Goal: Task Accomplishment & Management: Manage account settings

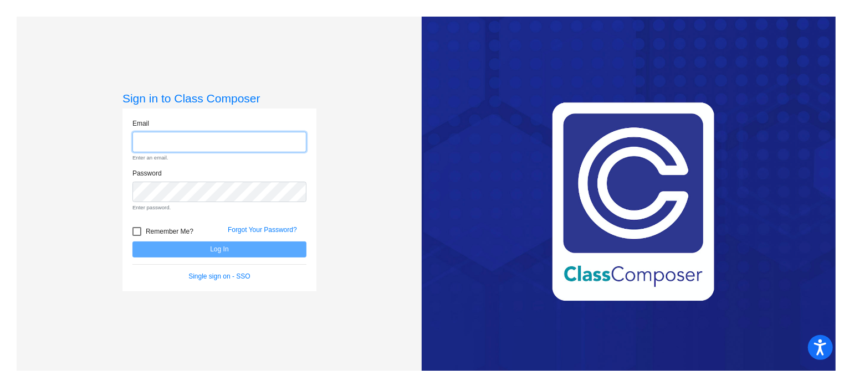
type input "[EMAIL_ADDRESS][DOMAIN_NAME]"
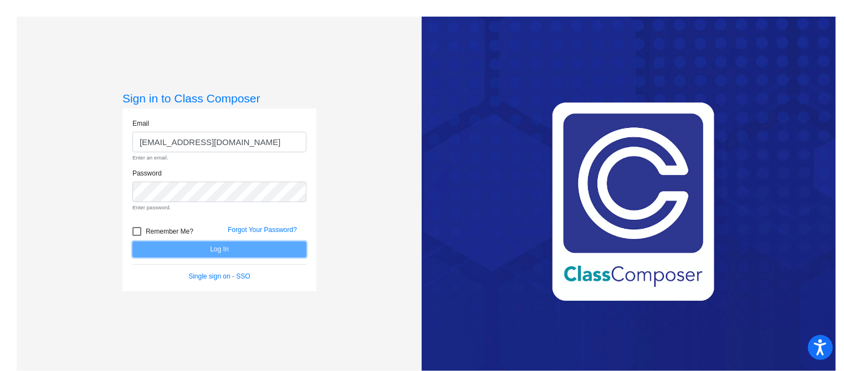
click at [259, 251] on form "Email [EMAIL_ADDRESS][DOMAIN_NAME] Enter an email. Password Enter password. Rem…" at bounding box center [219, 200] width 174 height 163
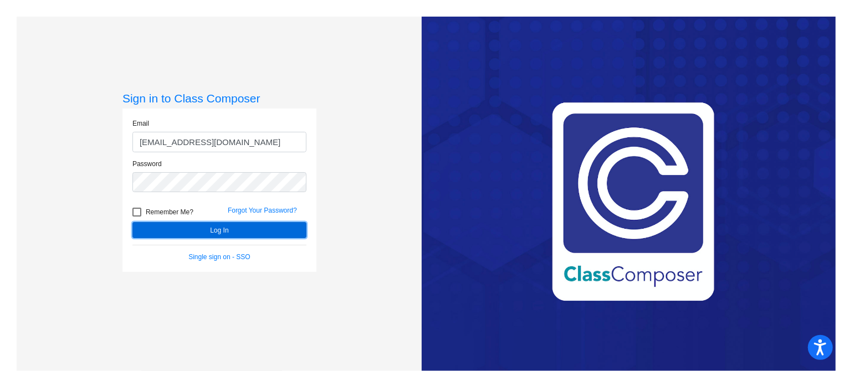
click at [225, 230] on button "Log In" at bounding box center [219, 230] width 174 height 16
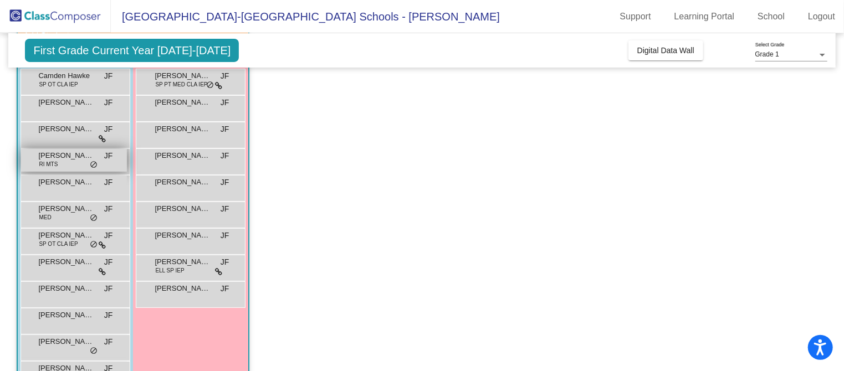
scroll to position [142, 0]
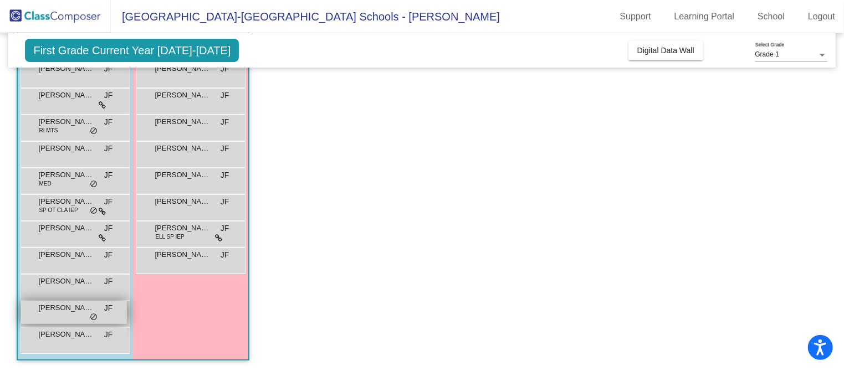
click at [53, 316] on div "[PERSON_NAME] JF lock do_not_disturb_alt" at bounding box center [74, 312] width 106 height 23
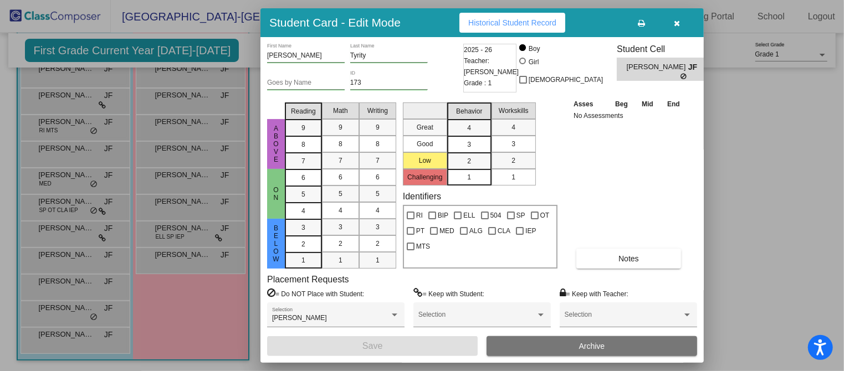
click at [672, 24] on button "button" at bounding box center [676, 23] width 35 height 20
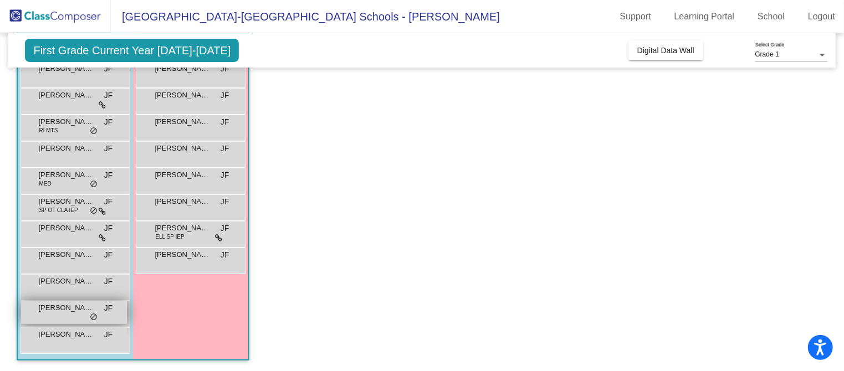
click at [48, 309] on span "[PERSON_NAME]" at bounding box center [65, 307] width 55 height 11
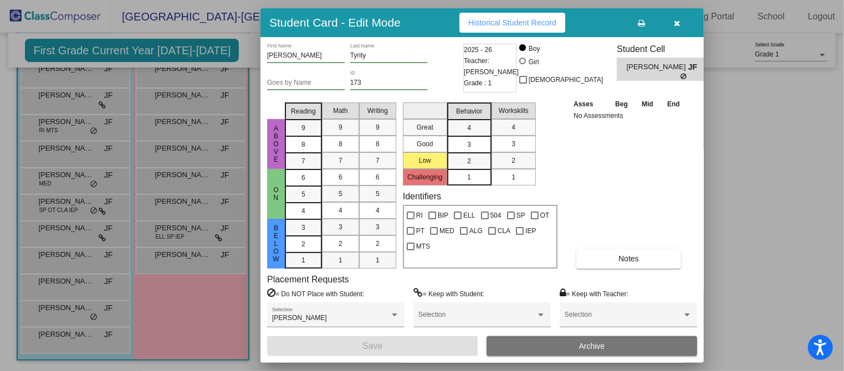
click at [676, 23] on icon "button" at bounding box center [677, 23] width 6 height 8
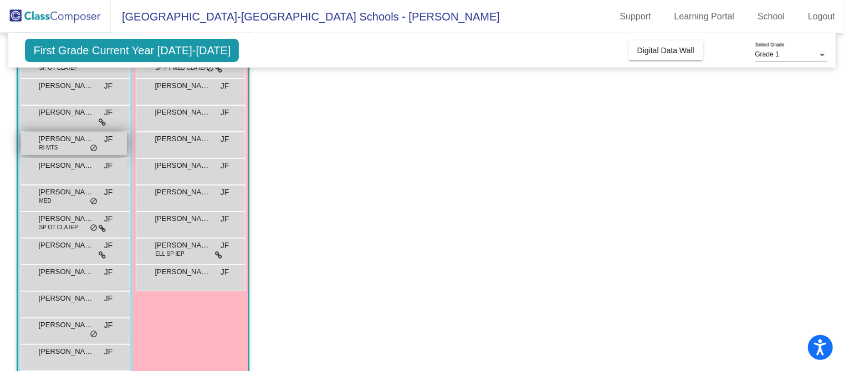
scroll to position [123, 0]
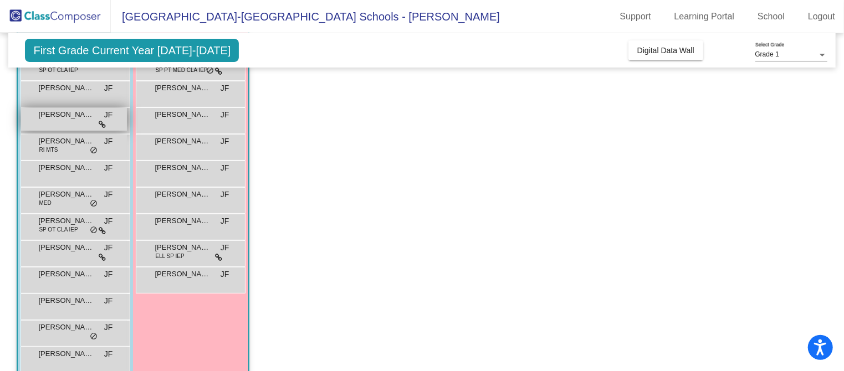
click at [52, 127] on div "[PERSON_NAME] JF lock do_not_disturb_alt" at bounding box center [74, 119] width 106 height 23
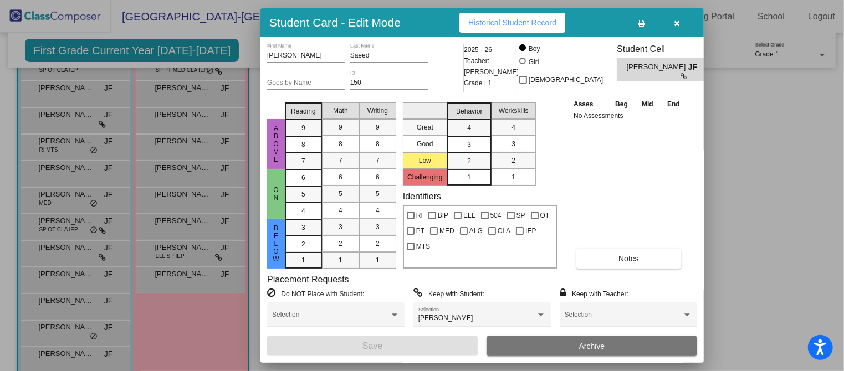
click at [677, 22] on icon "button" at bounding box center [677, 23] width 6 height 8
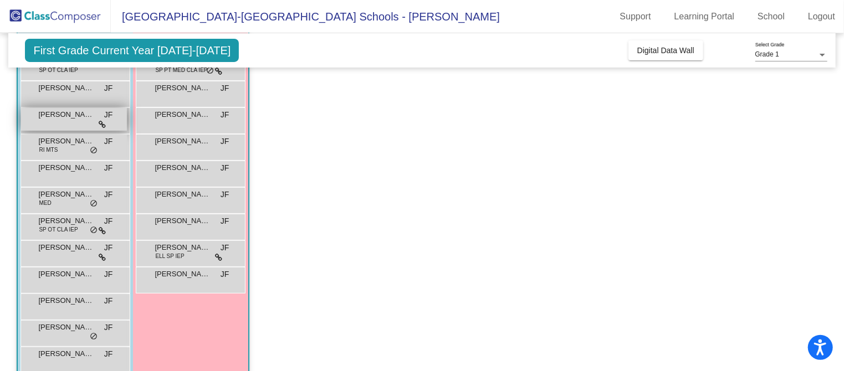
click at [60, 120] on div "[PERSON_NAME] JF lock do_not_disturb_alt" at bounding box center [74, 119] width 106 height 23
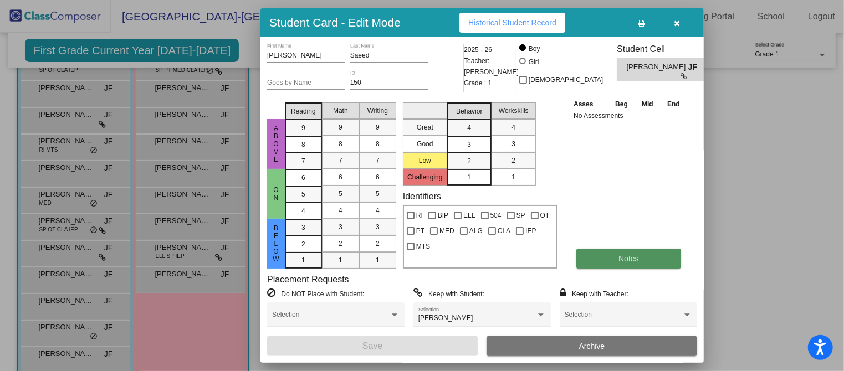
click at [637, 263] on button "Notes" at bounding box center [628, 259] width 105 height 20
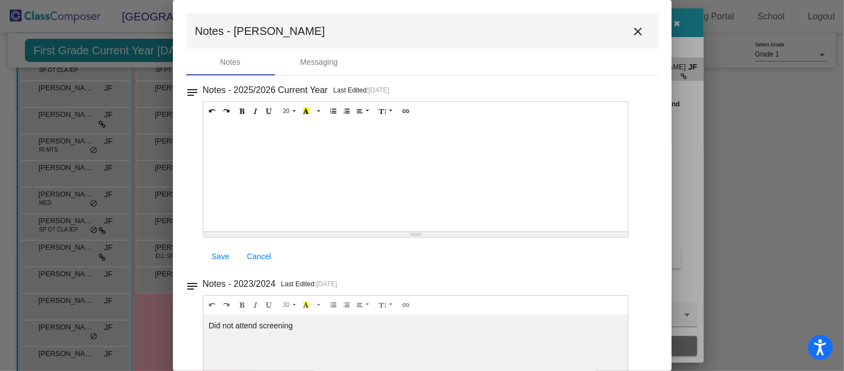
scroll to position [0, 0]
click at [633, 32] on mat-icon "close" at bounding box center [638, 31] width 13 height 13
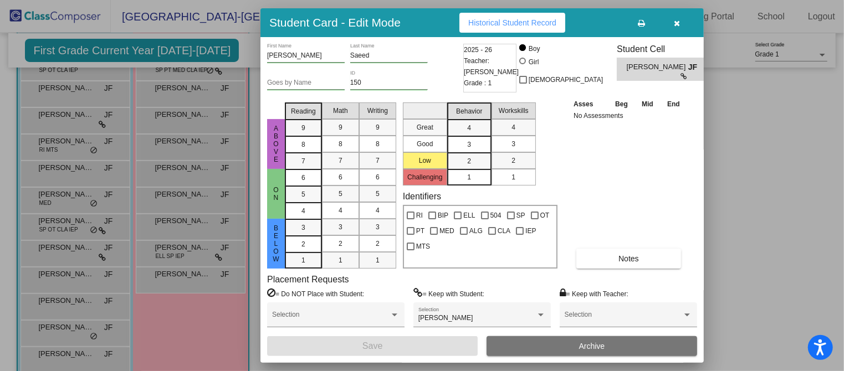
click at [678, 23] on icon "button" at bounding box center [677, 23] width 6 height 8
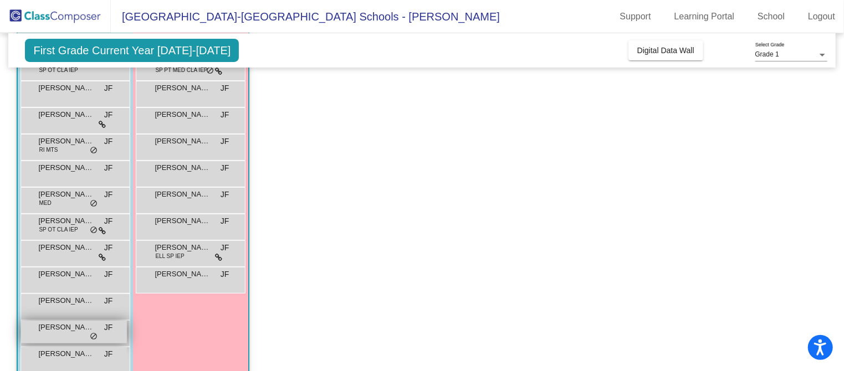
click at [63, 331] on span "[PERSON_NAME]" at bounding box center [65, 327] width 55 height 11
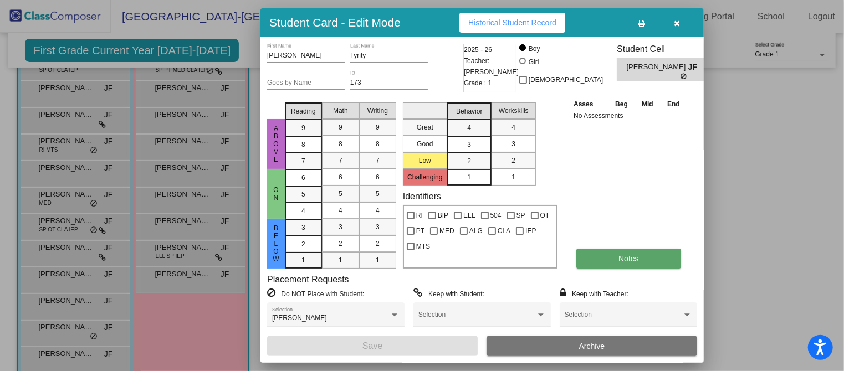
click at [629, 260] on span "Notes" at bounding box center [628, 258] width 20 height 9
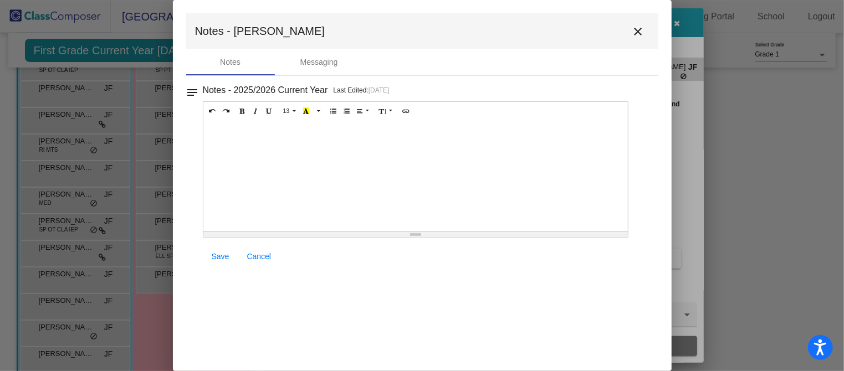
click at [639, 34] on mat-icon "close" at bounding box center [638, 31] width 13 height 13
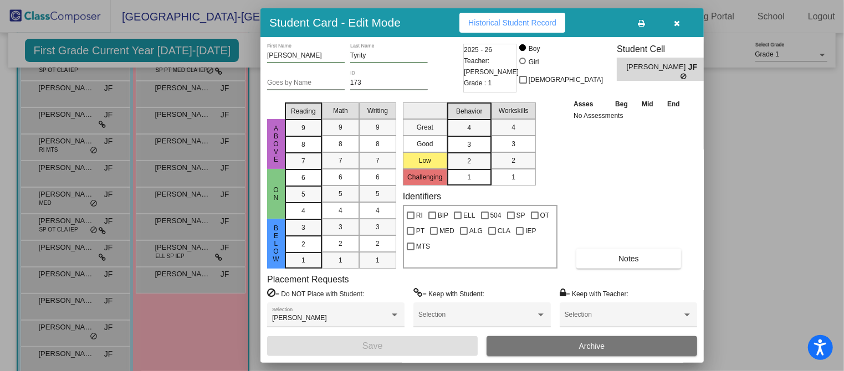
click at [679, 25] on icon "button" at bounding box center [677, 23] width 6 height 8
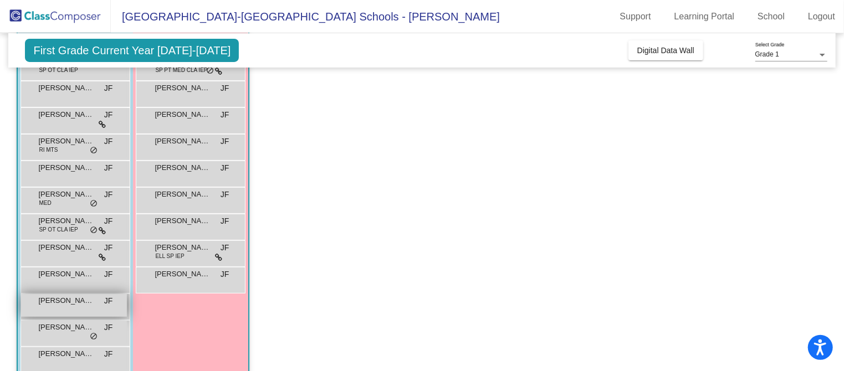
click at [55, 310] on div "[PERSON_NAME] JF lock do_not_disturb_alt" at bounding box center [74, 305] width 106 height 23
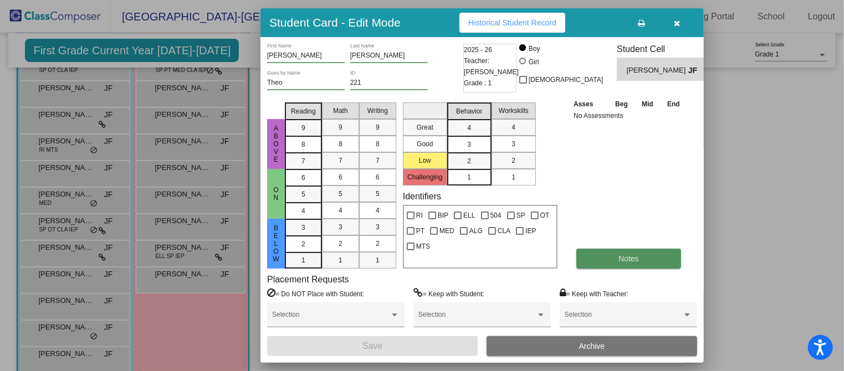
click at [624, 263] on button "Notes" at bounding box center [628, 259] width 105 height 20
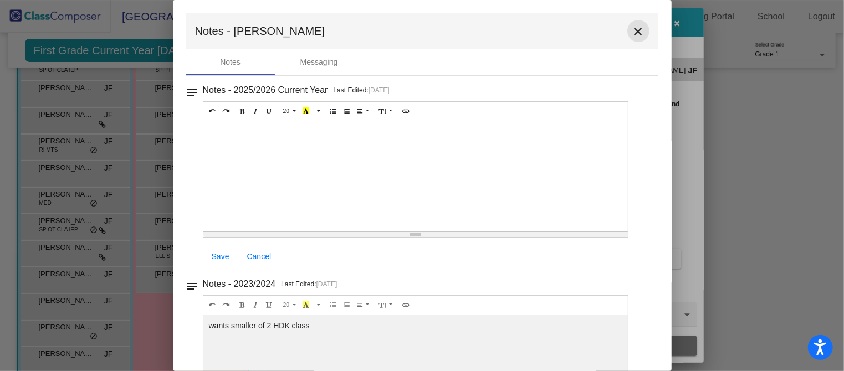
click at [636, 34] on mat-icon "close" at bounding box center [638, 31] width 13 height 13
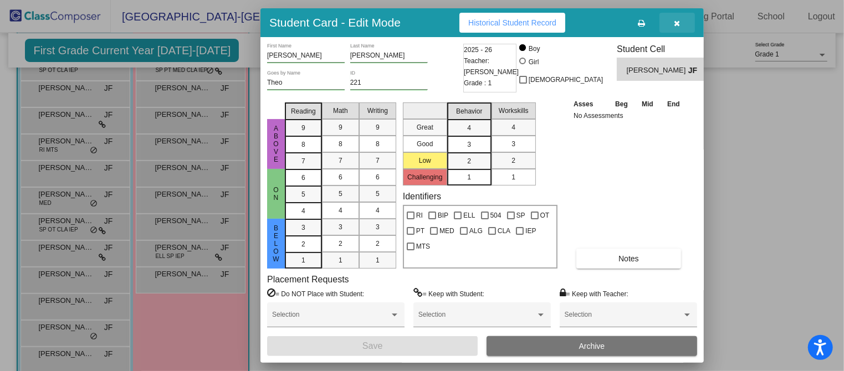
click at [680, 24] on icon "button" at bounding box center [677, 23] width 6 height 8
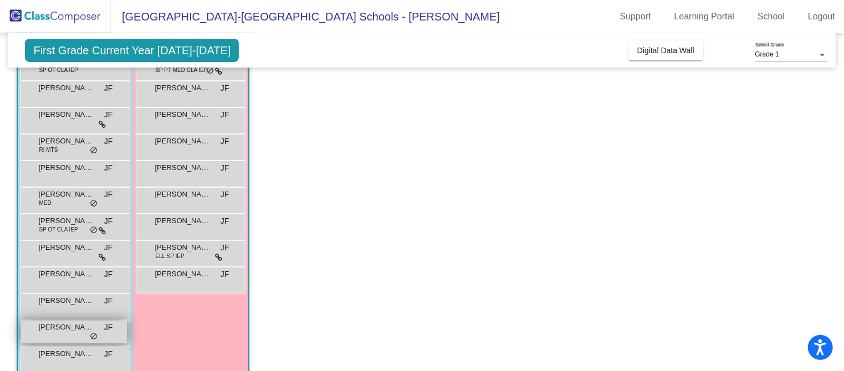
click at [48, 332] on div "[PERSON_NAME] JF lock do_not_disturb_alt" at bounding box center [74, 332] width 106 height 23
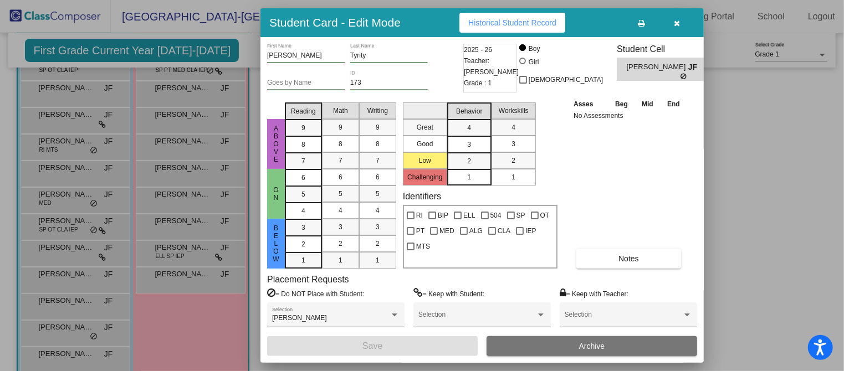
click at [70, 120] on div at bounding box center [422, 185] width 844 height 371
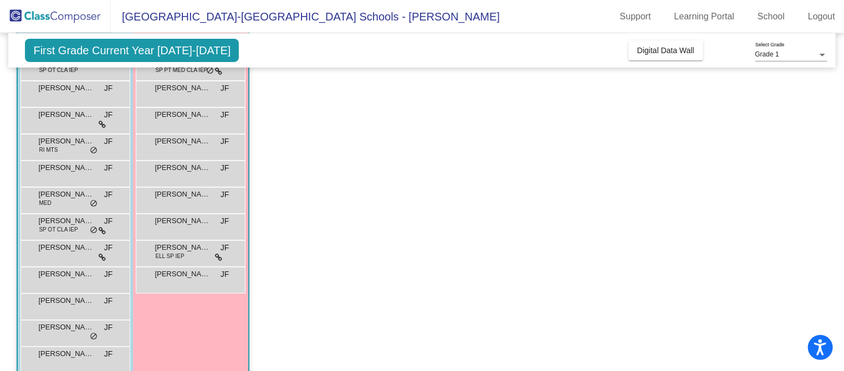
click at [70, 120] on div "[PERSON_NAME] JF lock do_not_disturb_alt" at bounding box center [74, 119] width 106 height 23
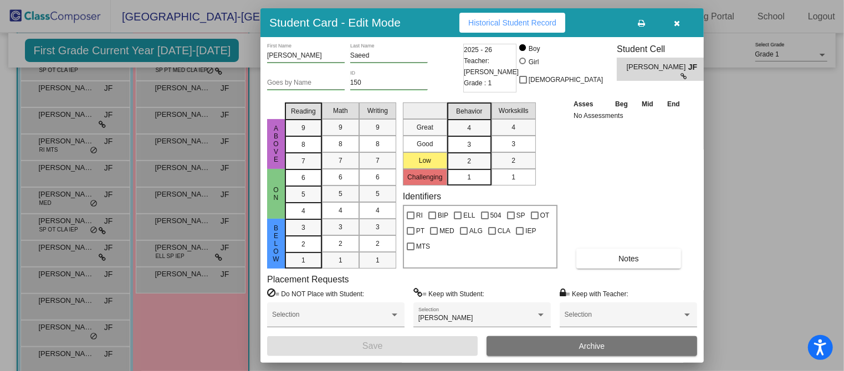
click at [57, 310] on div at bounding box center [422, 185] width 844 height 371
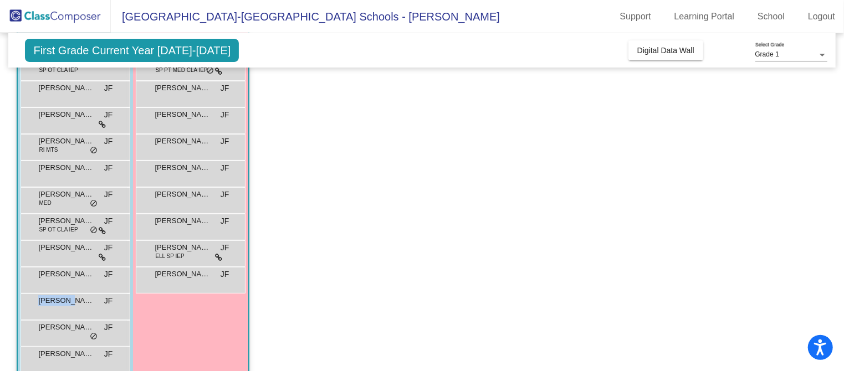
click at [57, 310] on div "[PERSON_NAME] JF lock do_not_disturb_alt" at bounding box center [74, 305] width 106 height 23
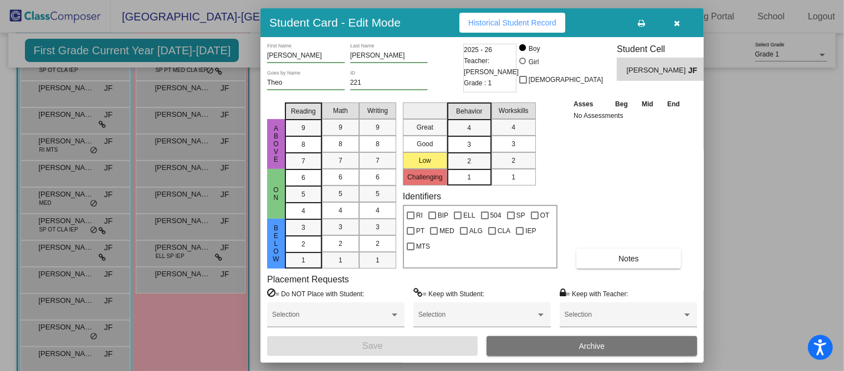
click at [162, 283] on div at bounding box center [422, 185] width 844 height 371
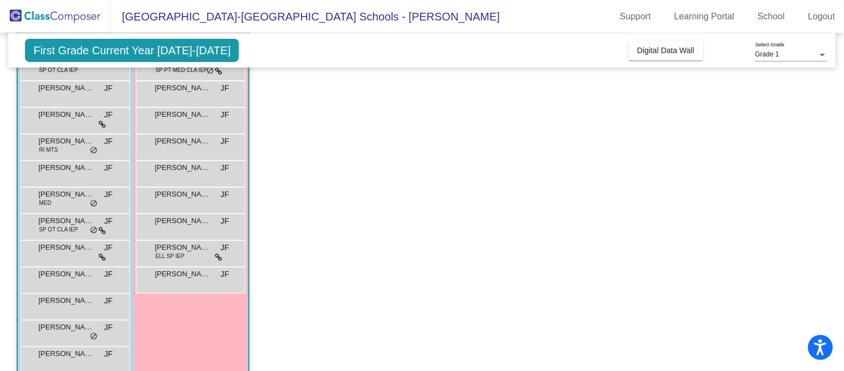
click at [162, 283] on div "[PERSON_NAME] JF lock do_not_disturb_alt" at bounding box center [190, 279] width 106 height 23
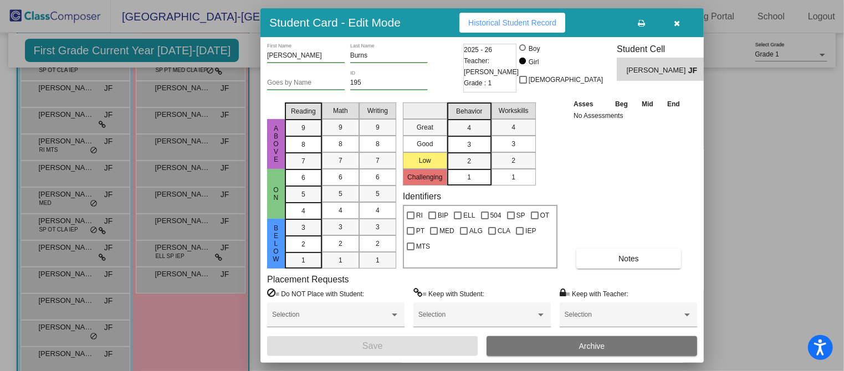
click at [56, 129] on div at bounding box center [422, 185] width 844 height 371
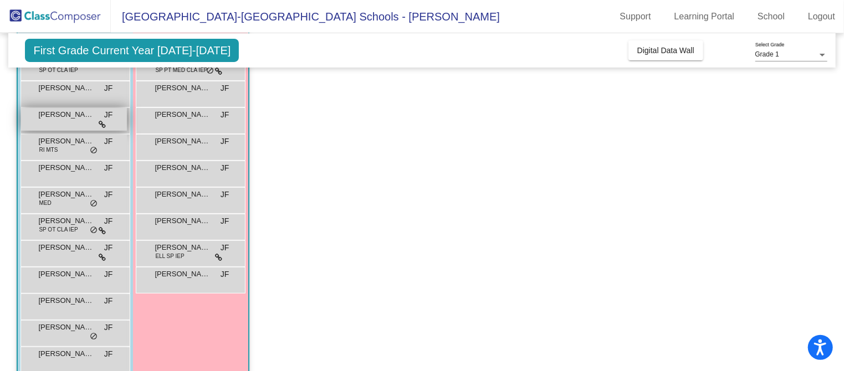
click at [58, 124] on div "[PERSON_NAME] JF lock do_not_disturb_alt" at bounding box center [74, 119] width 106 height 23
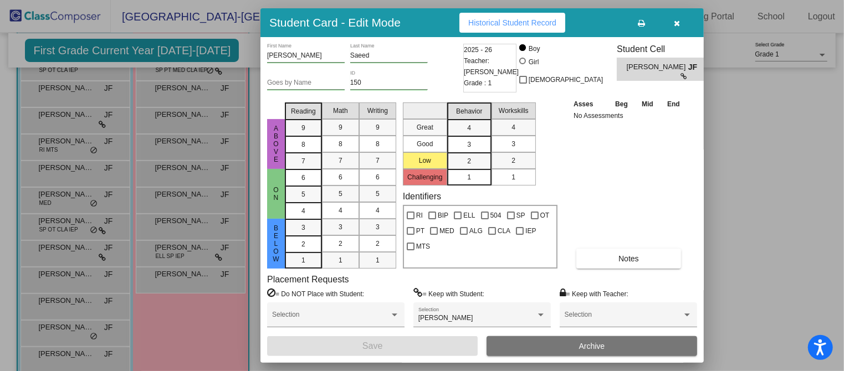
click at [67, 345] on div at bounding box center [422, 185] width 844 height 371
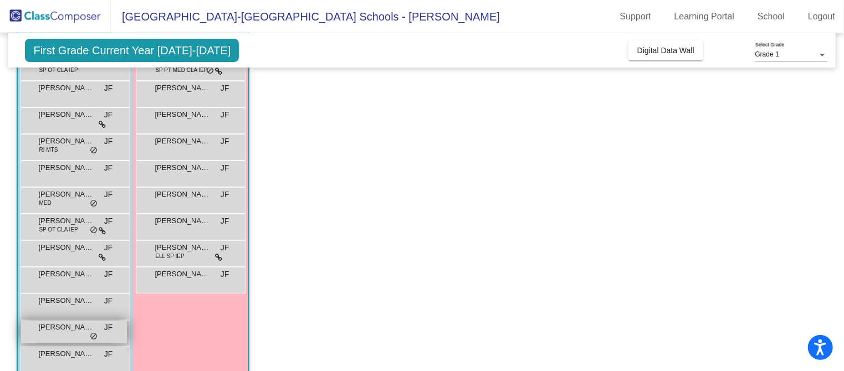
click at [66, 342] on div "[PERSON_NAME] JF lock do_not_disturb_alt" at bounding box center [74, 332] width 106 height 23
